Goal: Check status: Check status

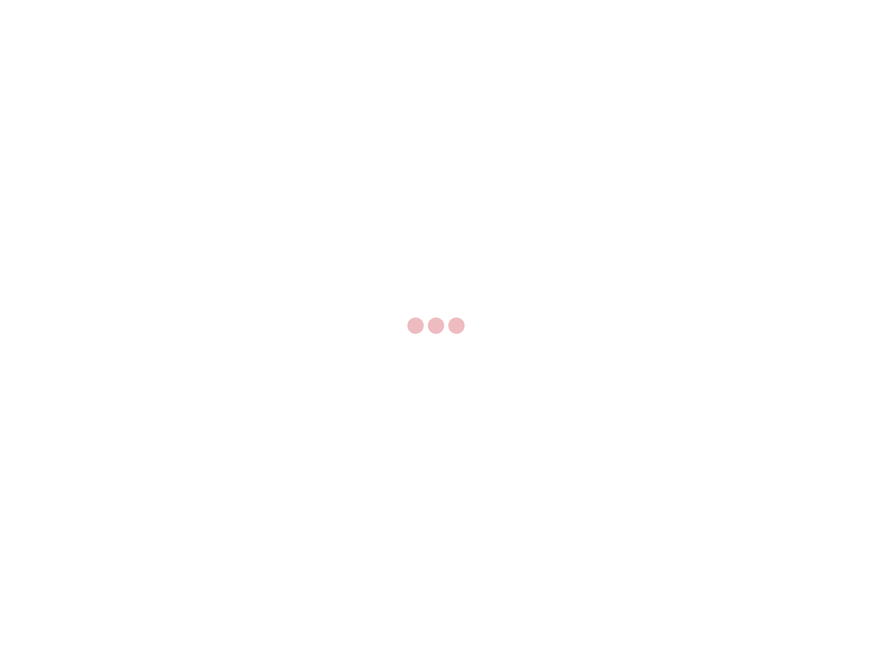
select select "US"
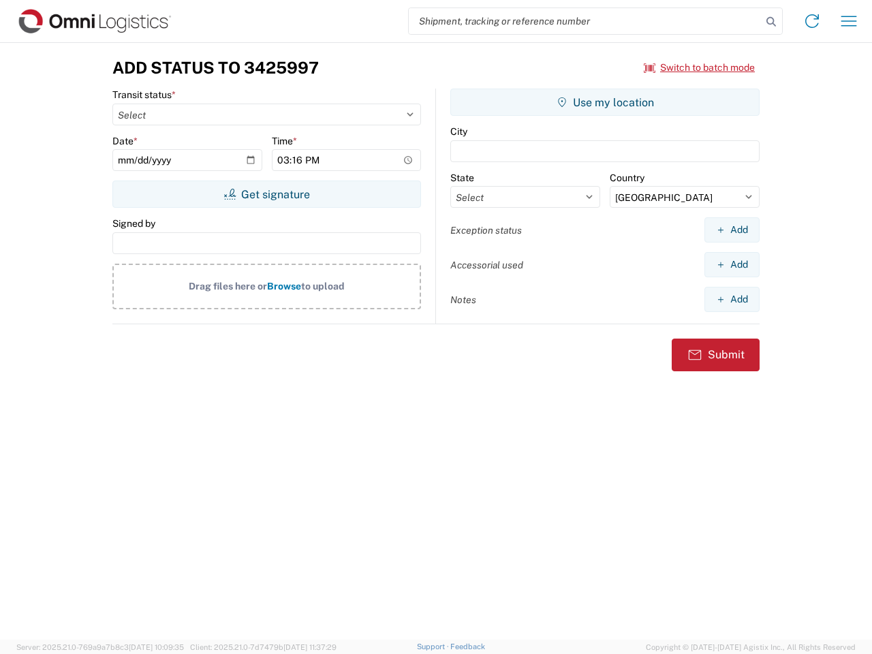
click at [585, 21] on input "search" at bounding box center [585, 21] width 353 height 26
click at [772, 22] on icon at bounding box center [771, 21] width 19 height 19
click at [812, 21] on icon at bounding box center [813, 21] width 22 height 22
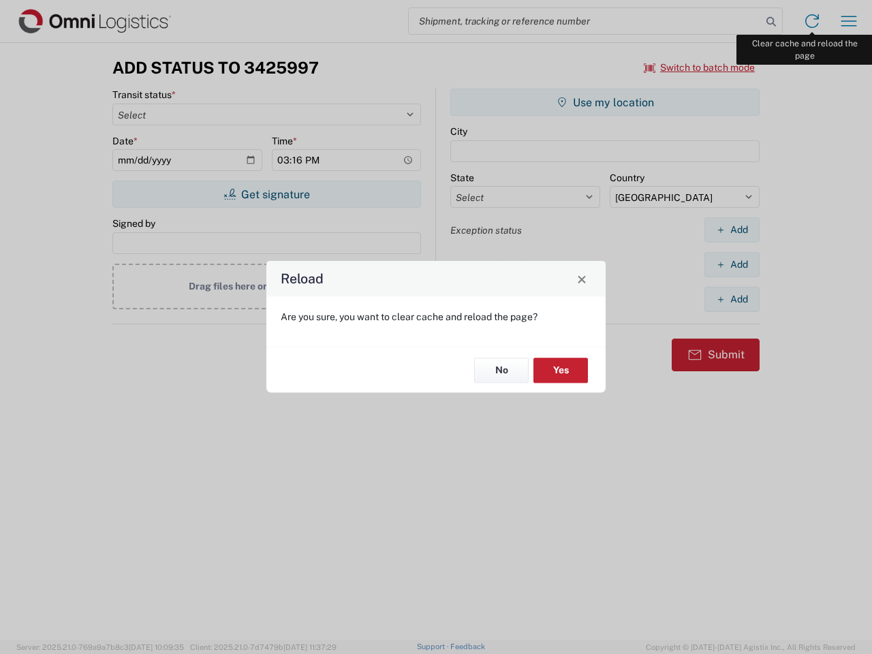
click at [849, 21] on div "Reload Are you sure, you want to clear cache and reload the page? No Yes" at bounding box center [436, 327] width 872 height 654
click at [700, 67] on div "Reload Are you sure, you want to clear cache and reload the page? No Yes" at bounding box center [436, 327] width 872 height 654
click at [267, 194] on div "Reload Are you sure, you want to clear cache and reload the page? No Yes" at bounding box center [436, 327] width 872 height 654
click at [605, 102] on div "Reload Are you sure, you want to clear cache and reload the page? No Yes" at bounding box center [436, 327] width 872 height 654
click at [732, 230] on div "Reload Are you sure, you want to clear cache and reload the page? No Yes" at bounding box center [436, 327] width 872 height 654
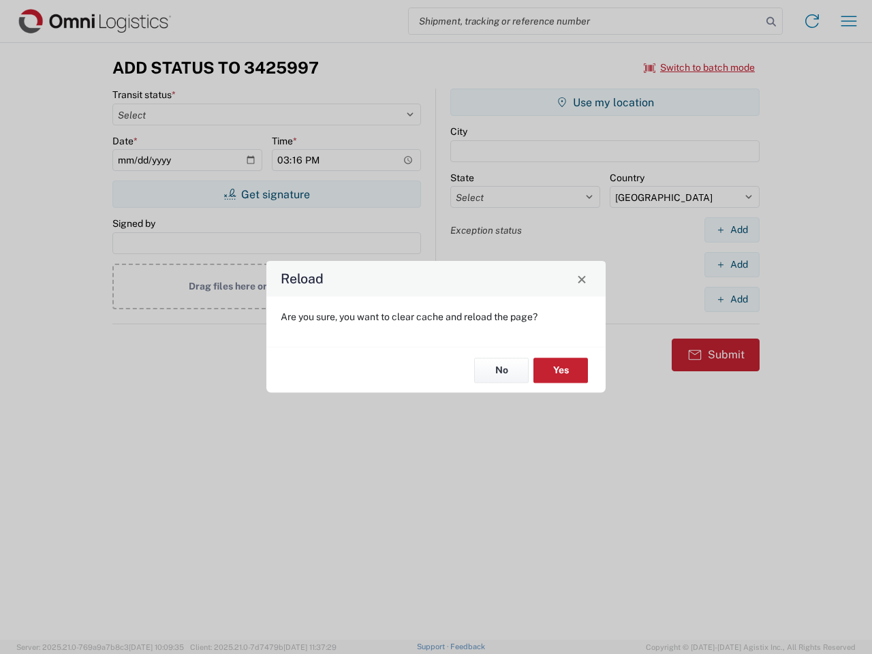
click at [732, 264] on div "Reload Are you sure, you want to clear cache and reload the page? No Yes" at bounding box center [436, 327] width 872 height 654
click at [732, 299] on div "Reload Are you sure, you want to clear cache and reload the page? No Yes" at bounding box center [436, 327] width 872 height 654
